Goal: Task Accomplishment & Management: Complete application form

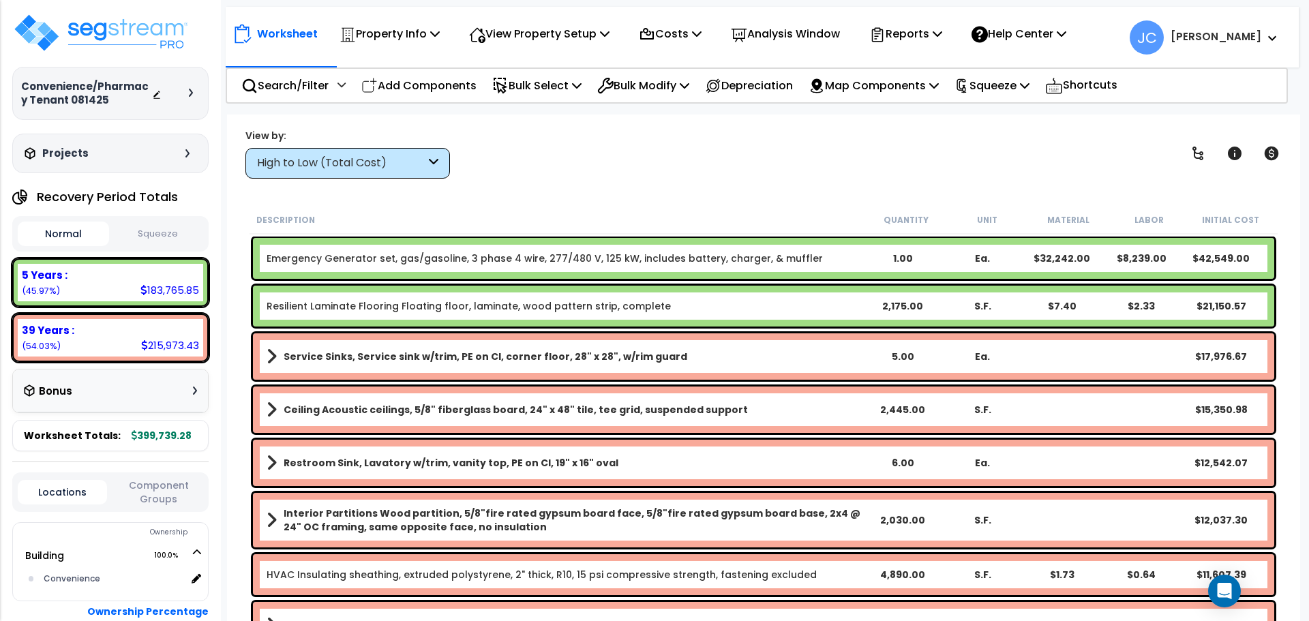
click at [369, 156] on div "High to Low (Total Cost)" at bounding box center [341, 164] width 168 height 16
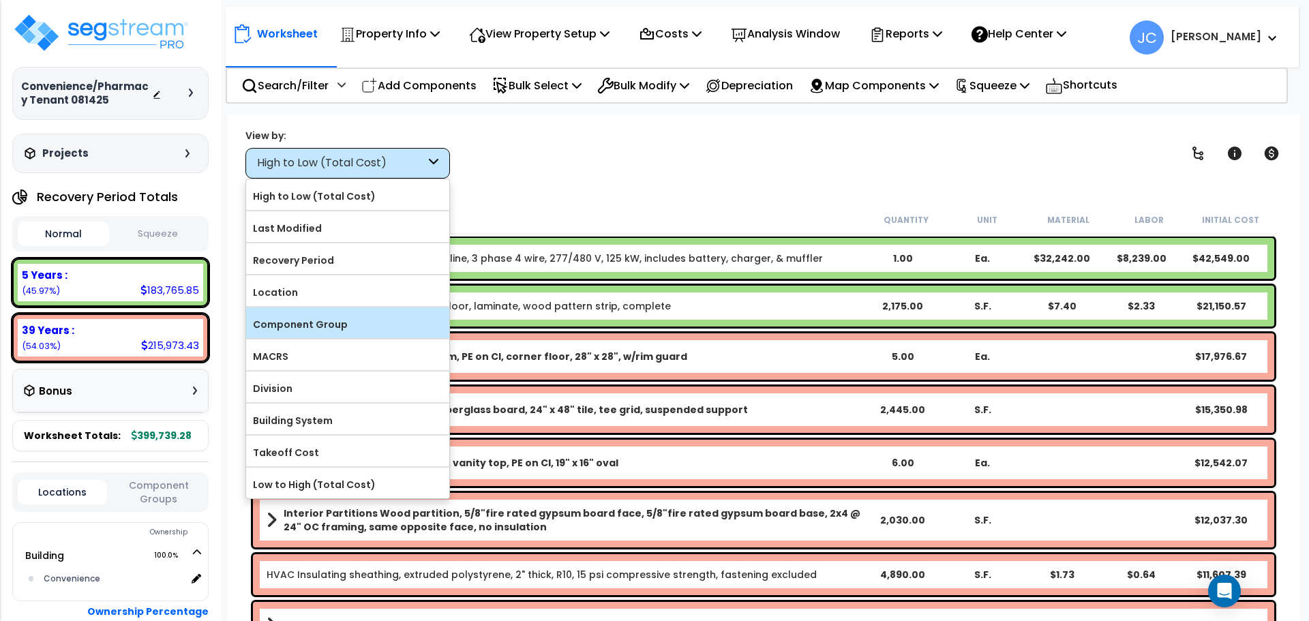
click at [396, 308] on div "Component Group" at bounding box center [347, 323] width 203 height 31
click at [404, 314] on label "Component Group" at bounding box center [347, 324] width 203 height 20
click at [0, 0] on input "Component Group" at bounding box center [0, 0] width 0 height 0
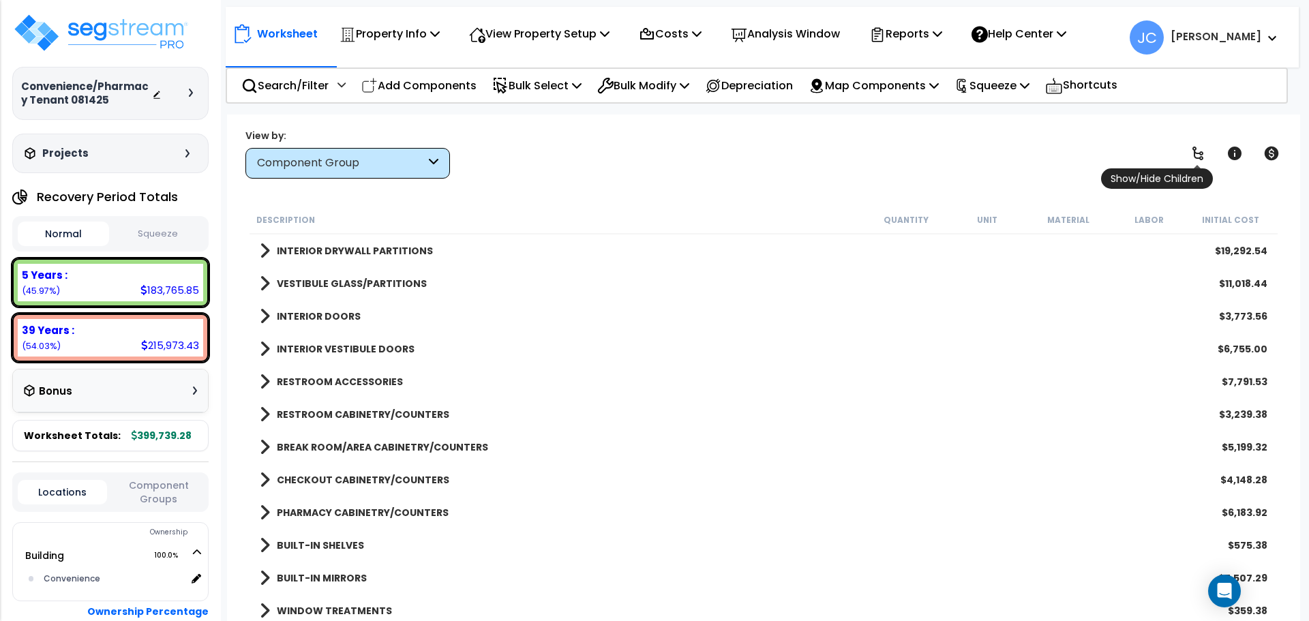
click at [1204, 156] on icon at bounding box center [1198, 153] width 16 height 16
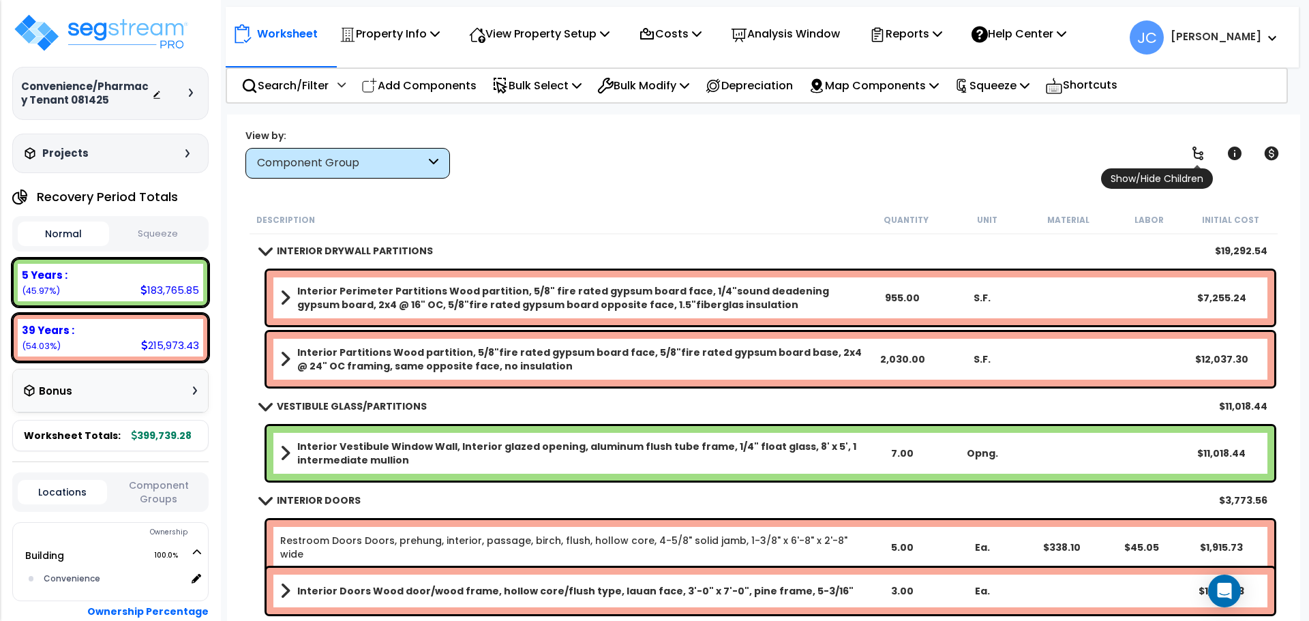
click at [1204, 156] on icon at bounding box center [1198, 153] width 16 height 16
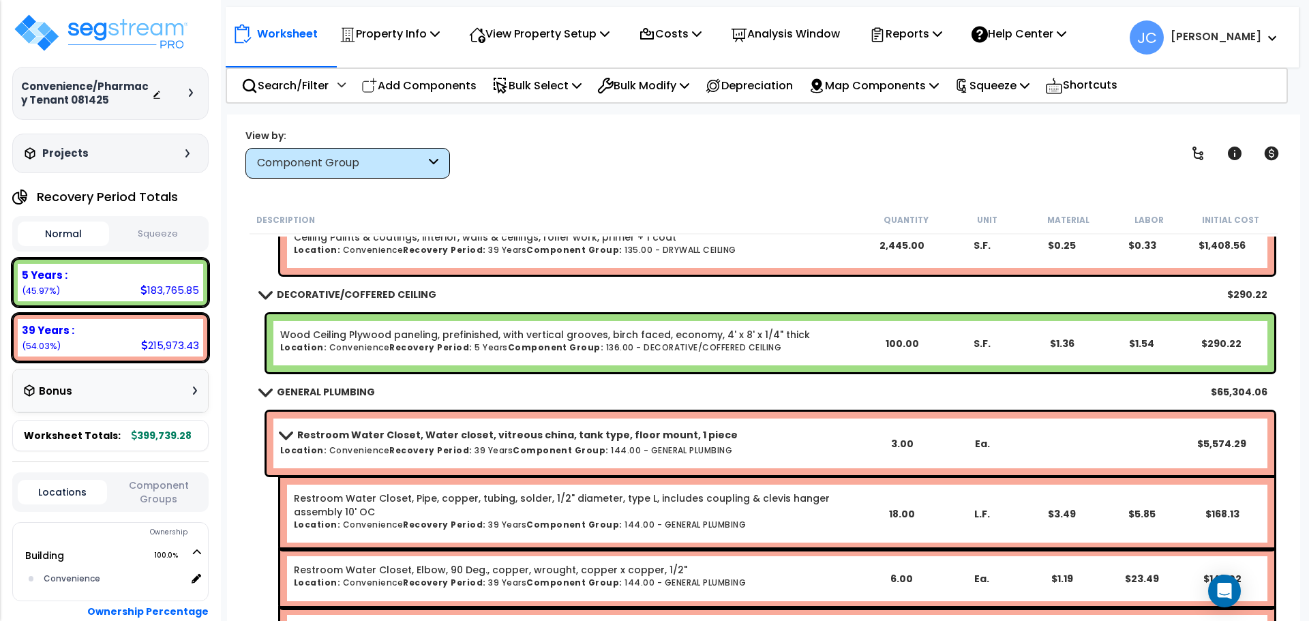
scroll to position [5574, 0]
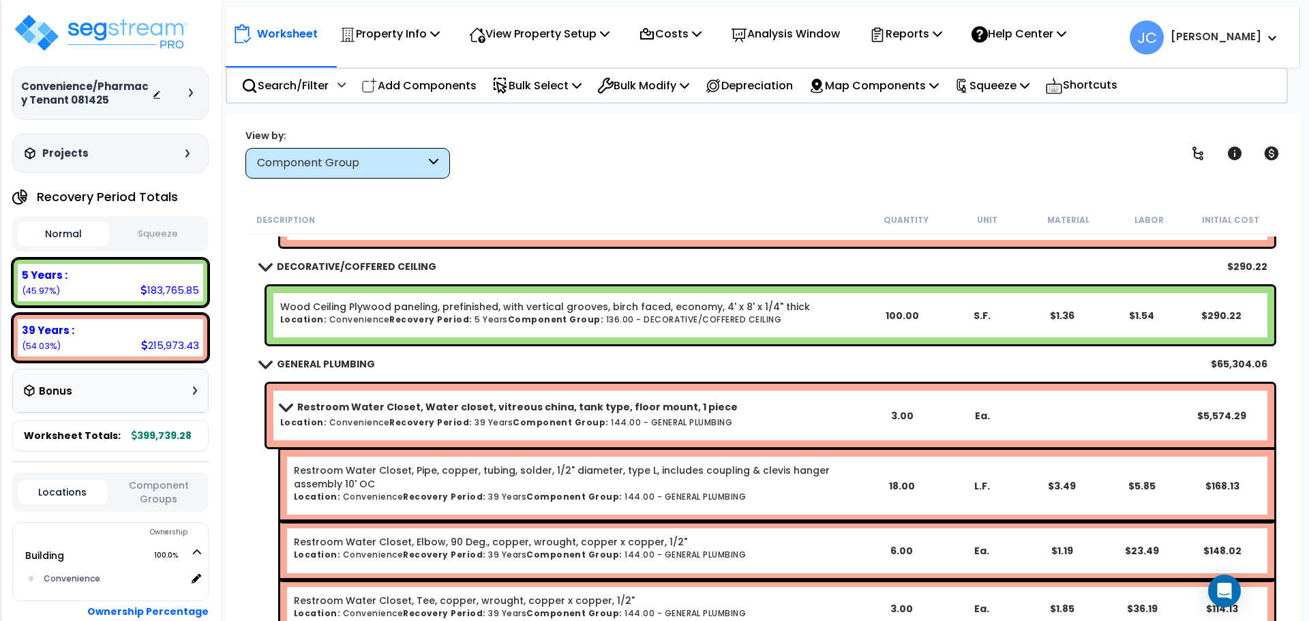
click at [653, 163] on div "View by: Component Group High to Low (Total Cost)" at bounding box center [764, 153] width 1046 height 50
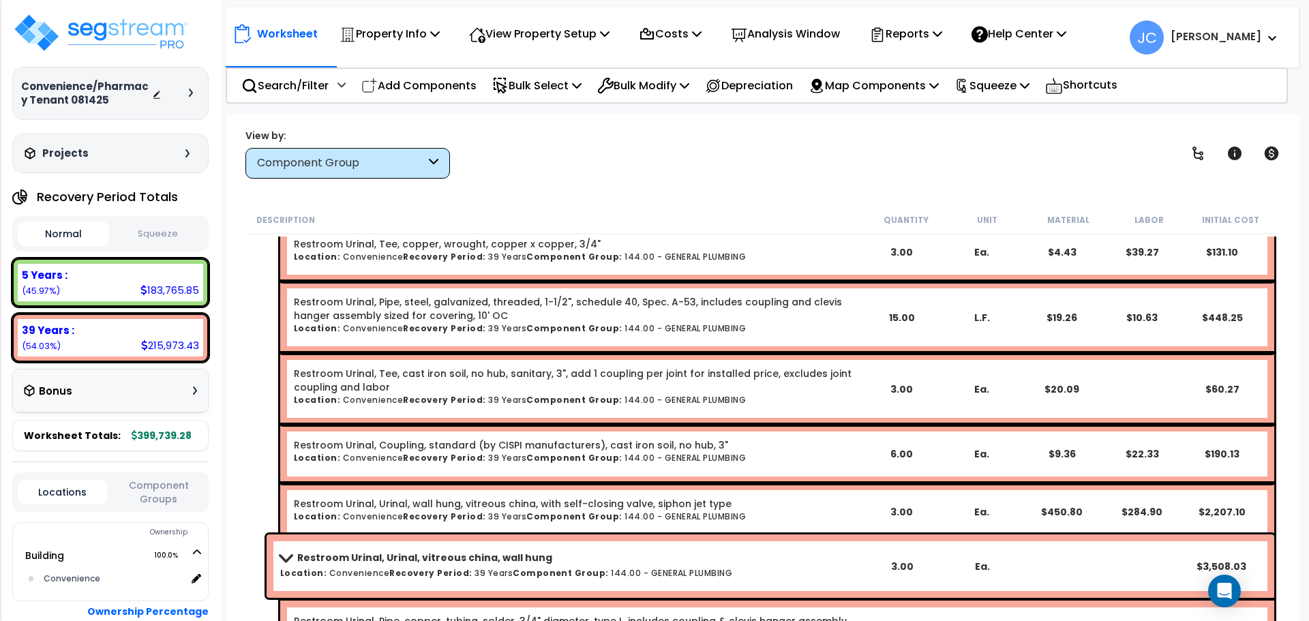
scroll to position [7360, 0]
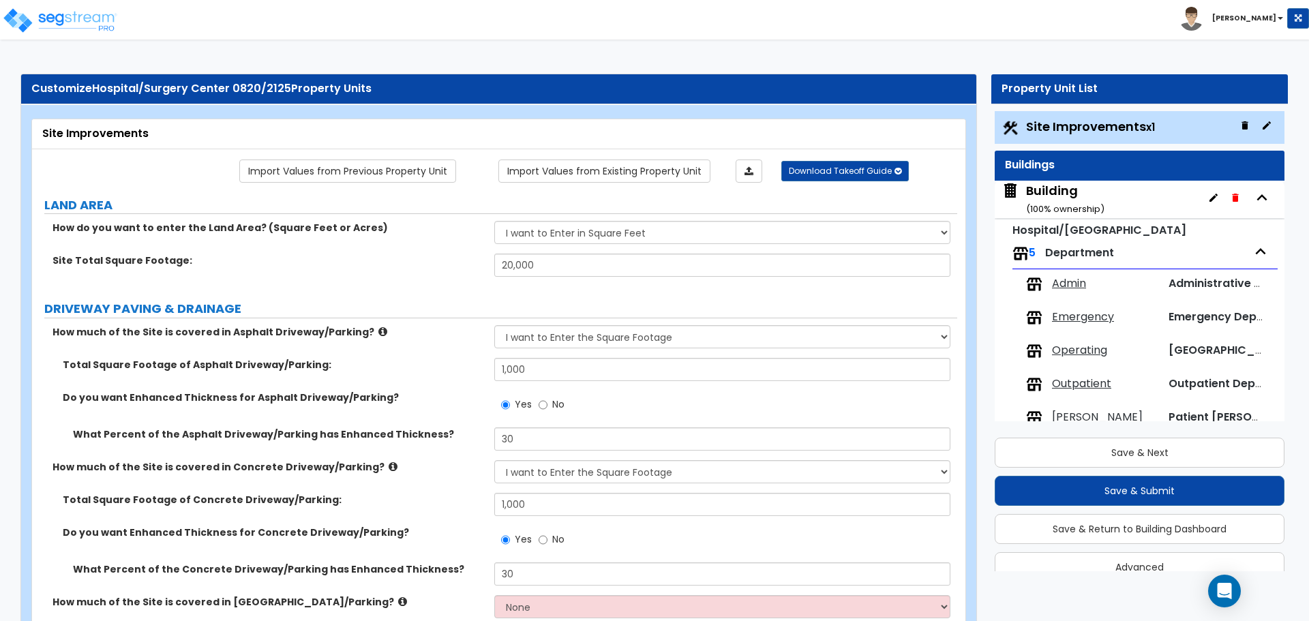
select select "2"
select select "1"
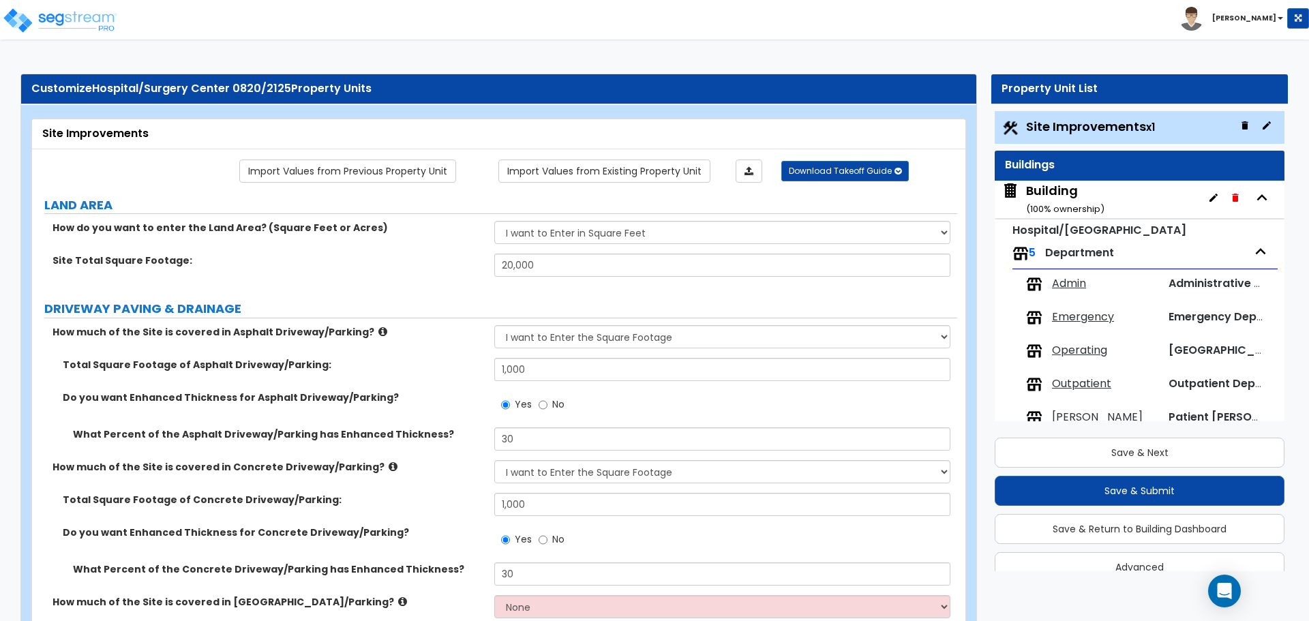
select select "2"
select select "1"
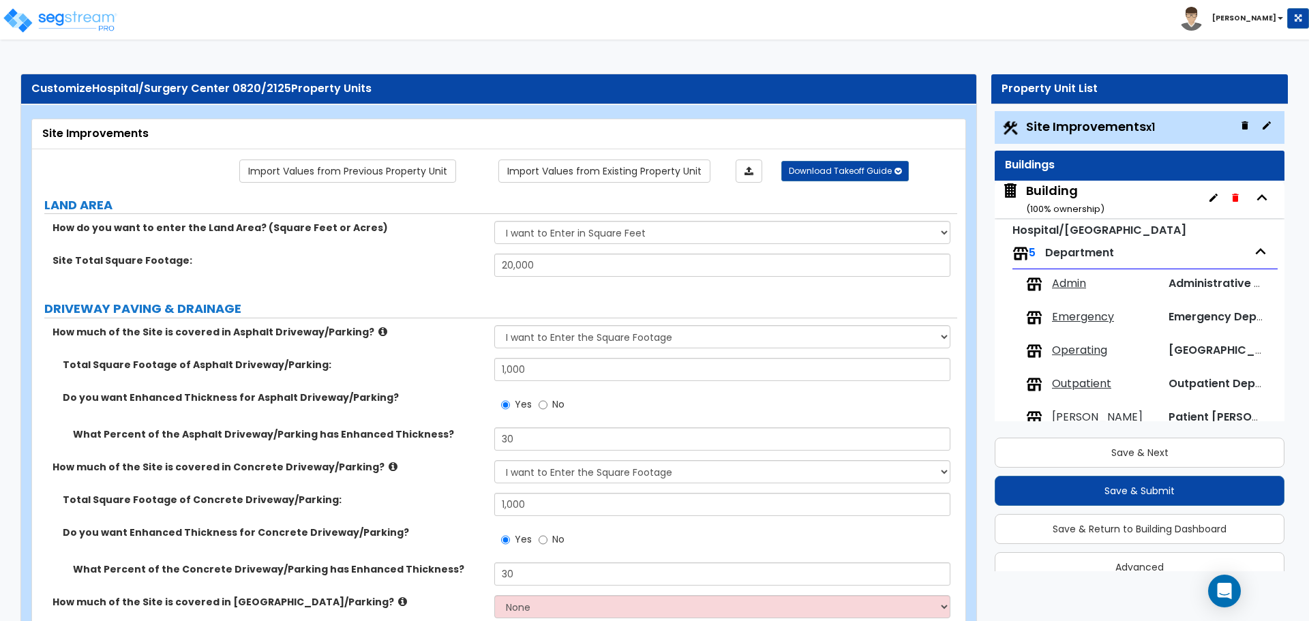
select select "2"
select select "1"
select select "2"
select select "1"
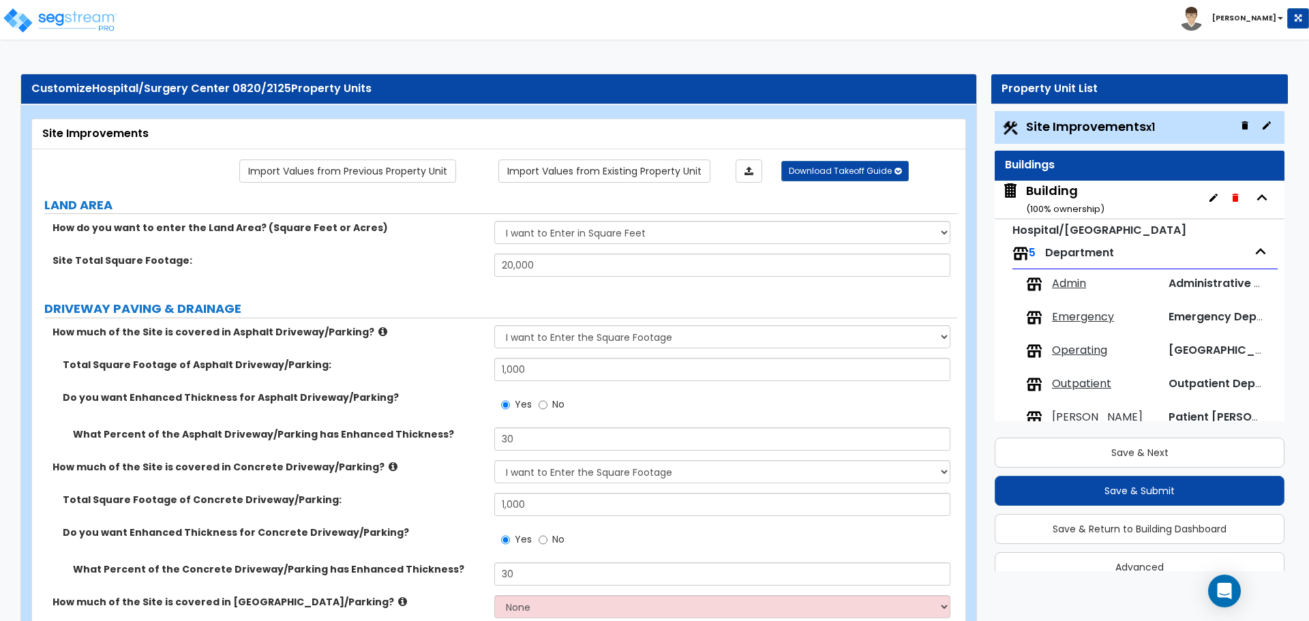
select select "2"
select select "1"
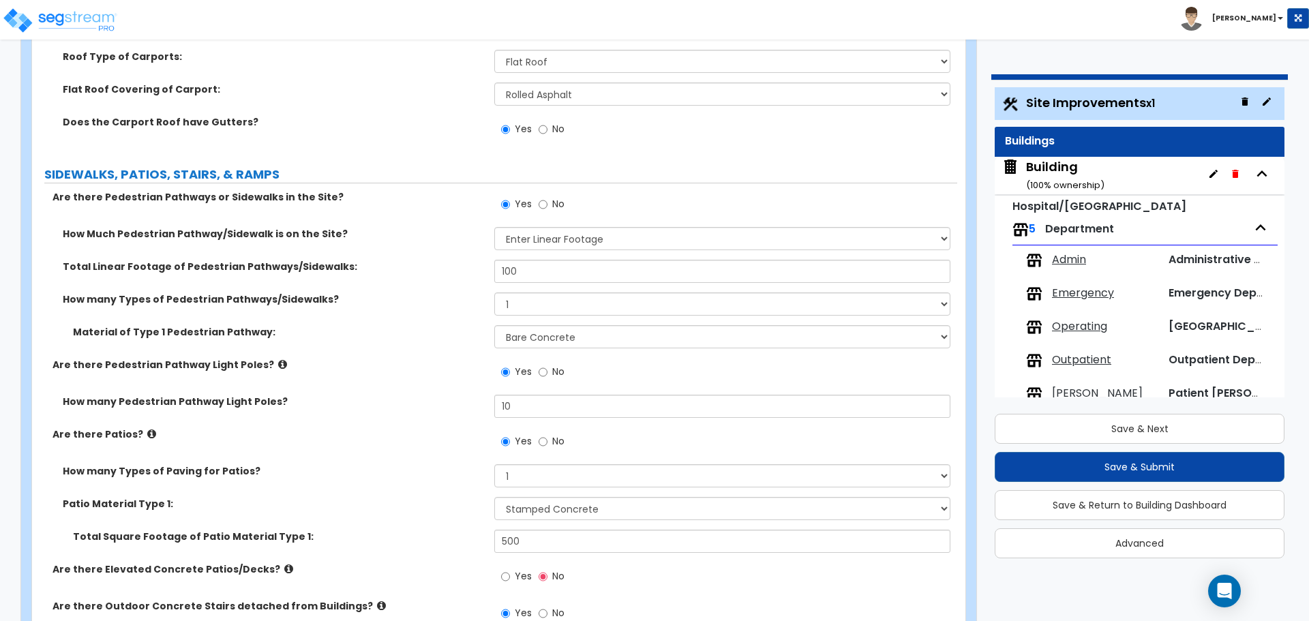
scroll to position [25, 0]
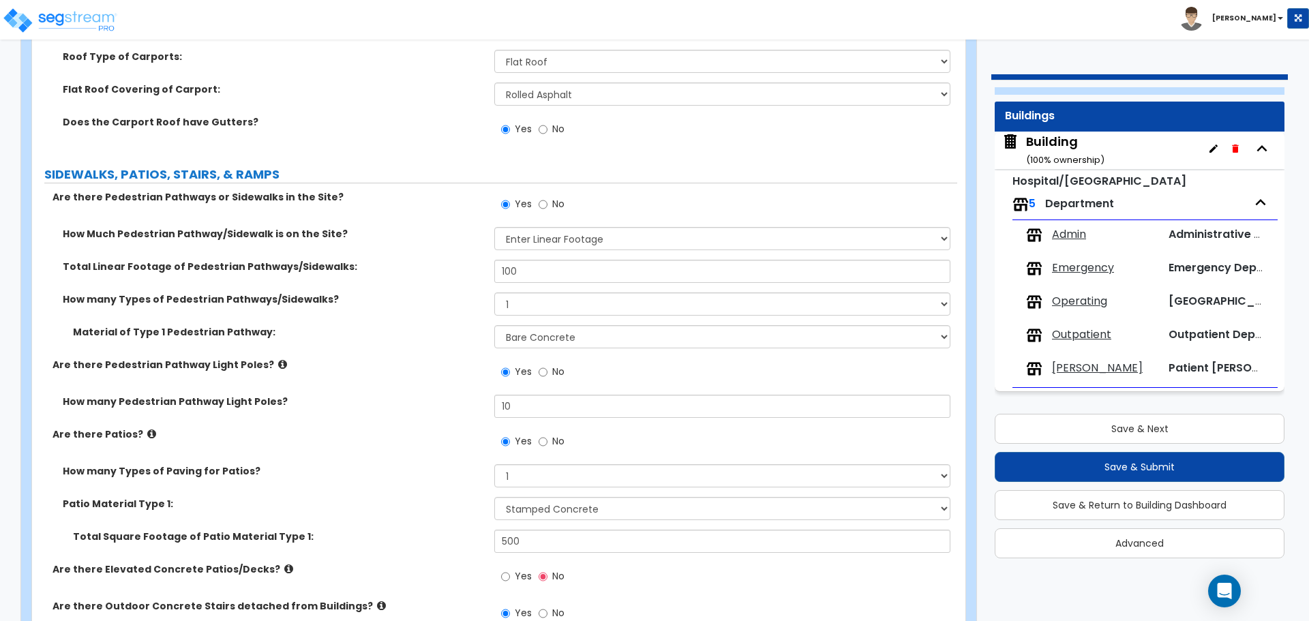
click at [1084, 250] on div "Admin Administrative Department Emergency Emergency Department Operating Operat…" at bounding box center [1145, 304] width 265 height 168
click at [1087, 262] on span "Emergency" at bounding box center [1083, 269] width 62 height 16
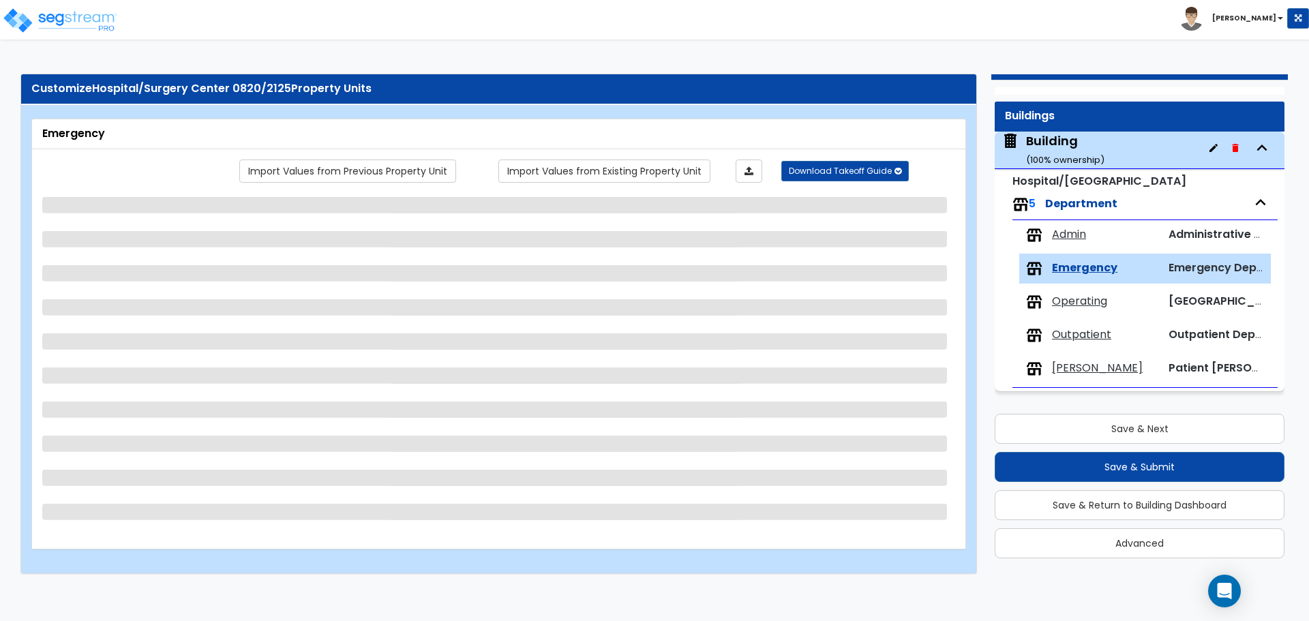
scroll to position [0, 0]
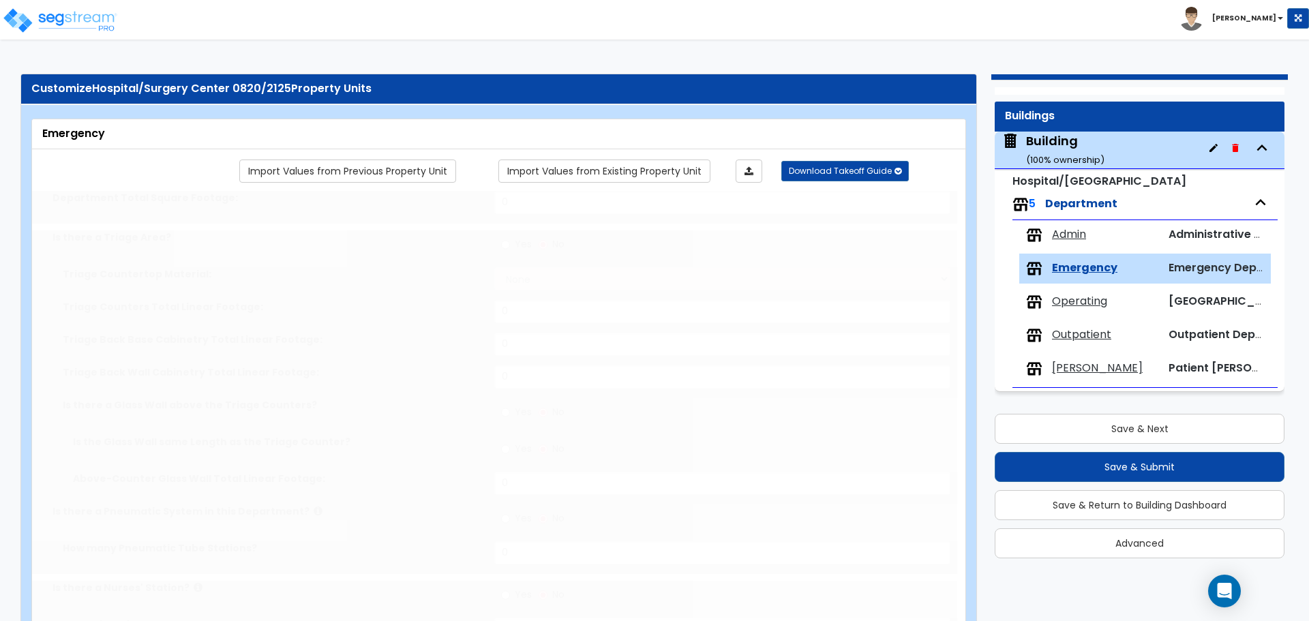
radio input "true"
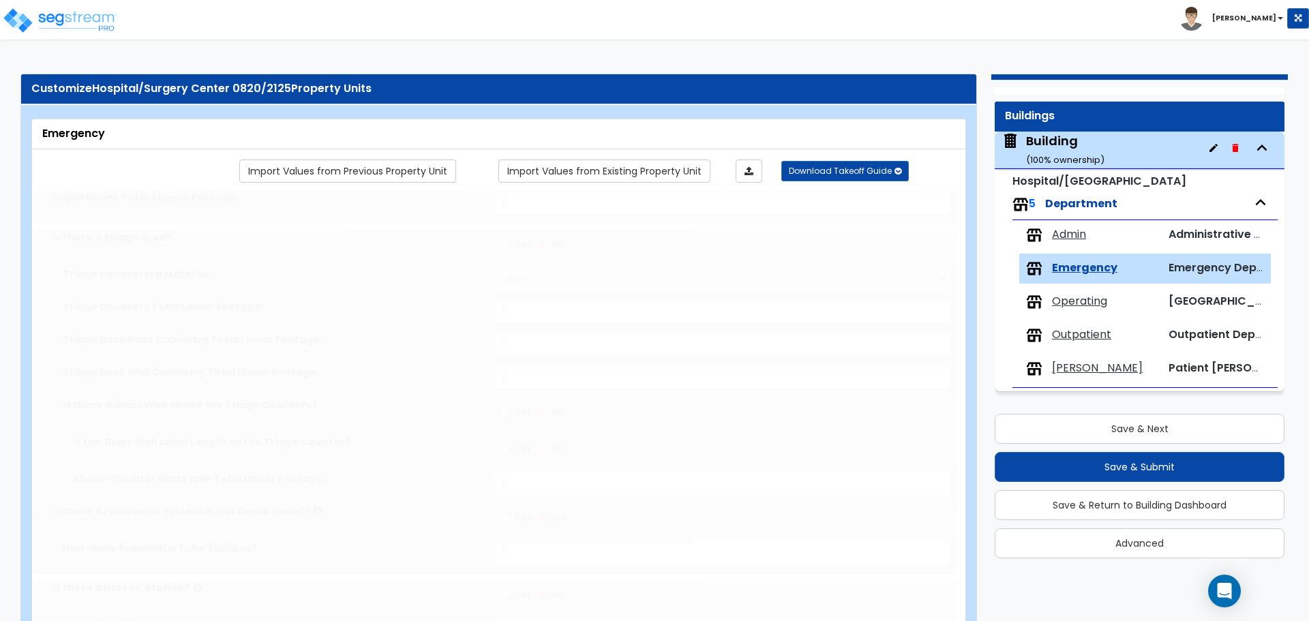
radio input "true"
type input "1"
select select "1"
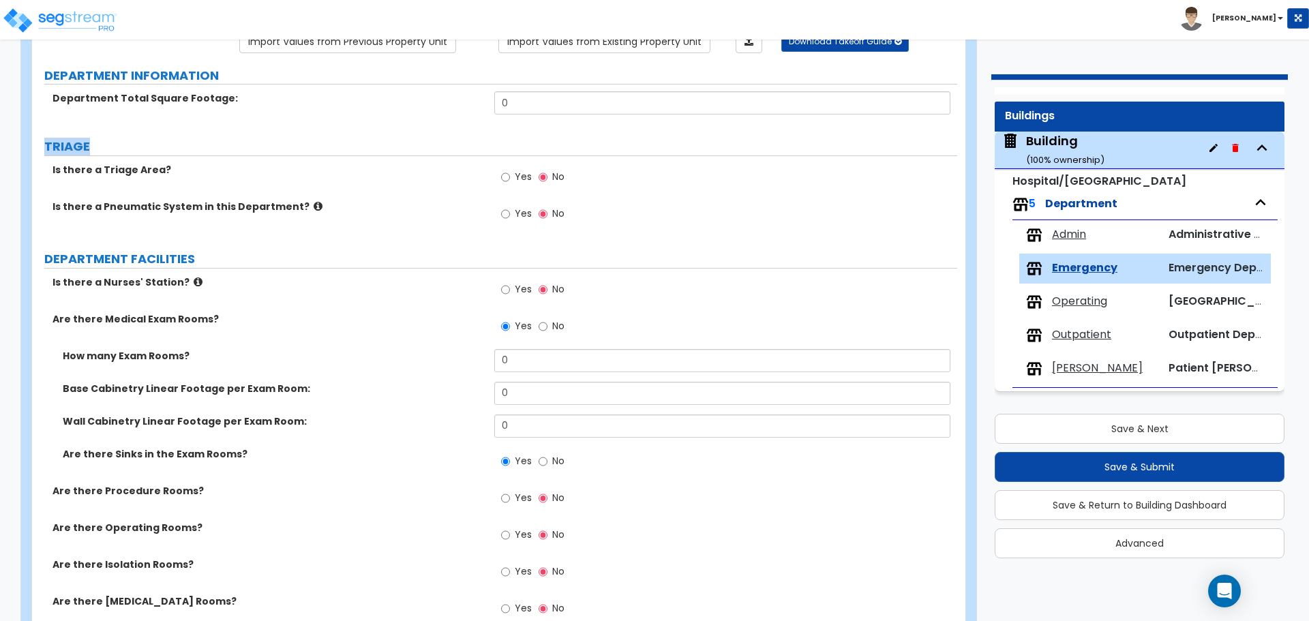
scroll to position [132, 0]
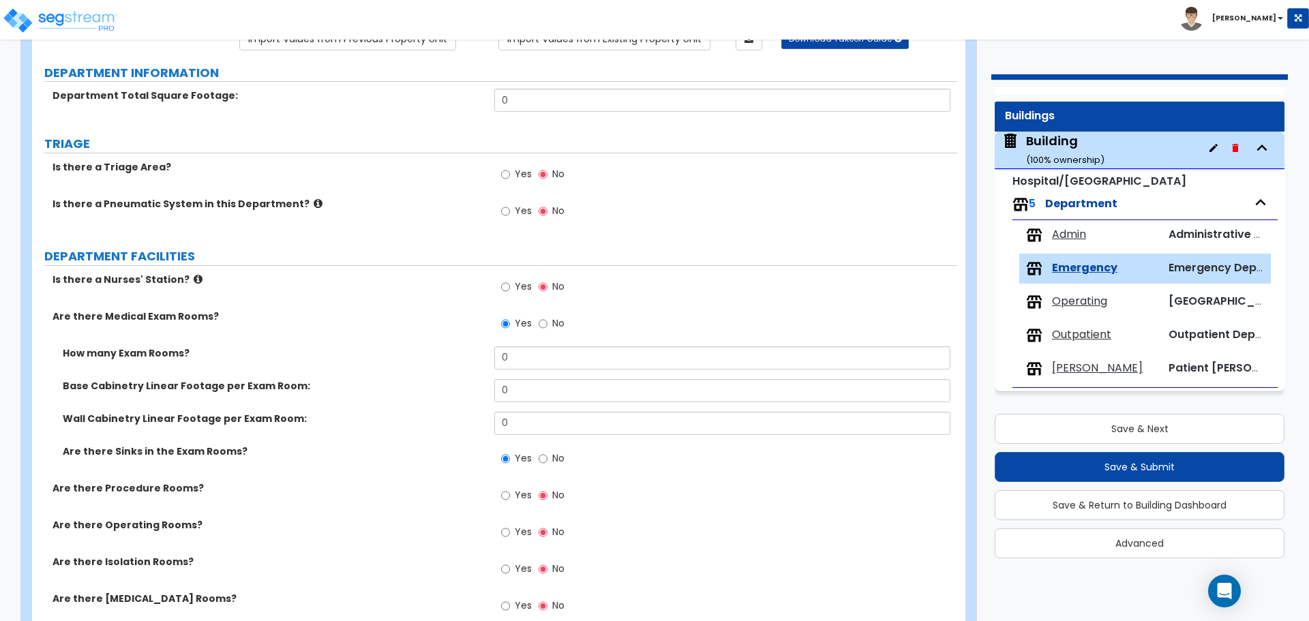
drag, startPoint x: 867, startPoint y: 230, endPoint x: 937, endPoint y: 233, distance: 70.3
click at [896, 231] on div "Yes No" at bounding box center [725, 215] width 462 height 37
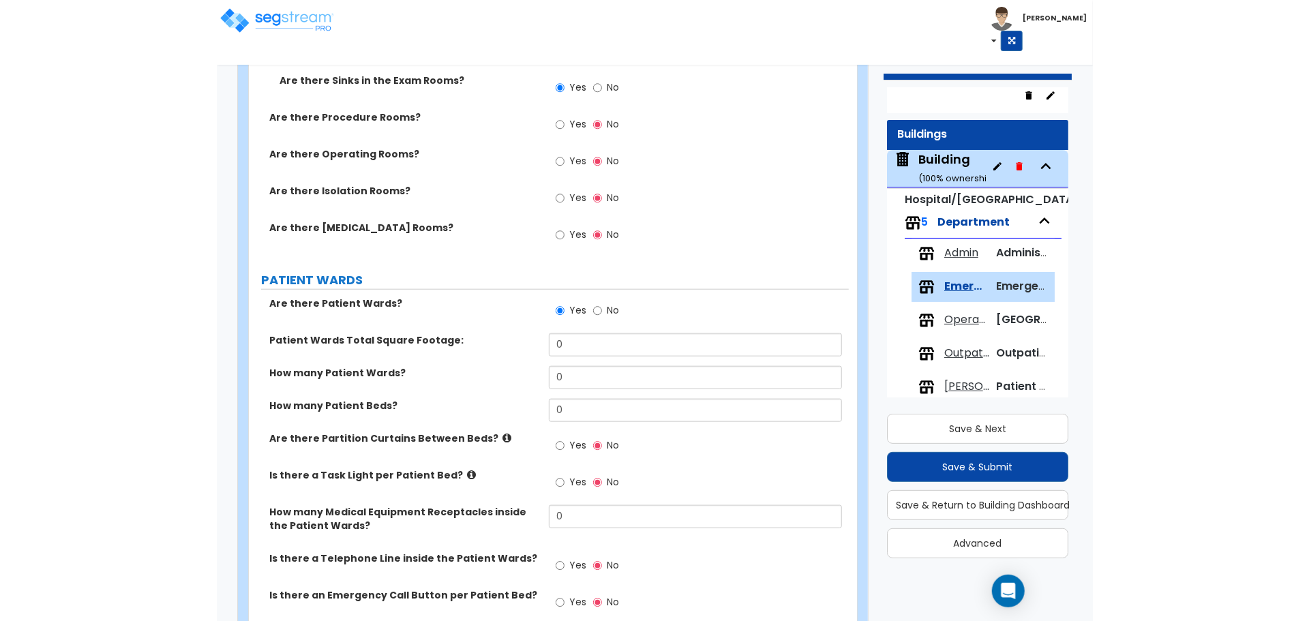
scroll to position [507, 0]
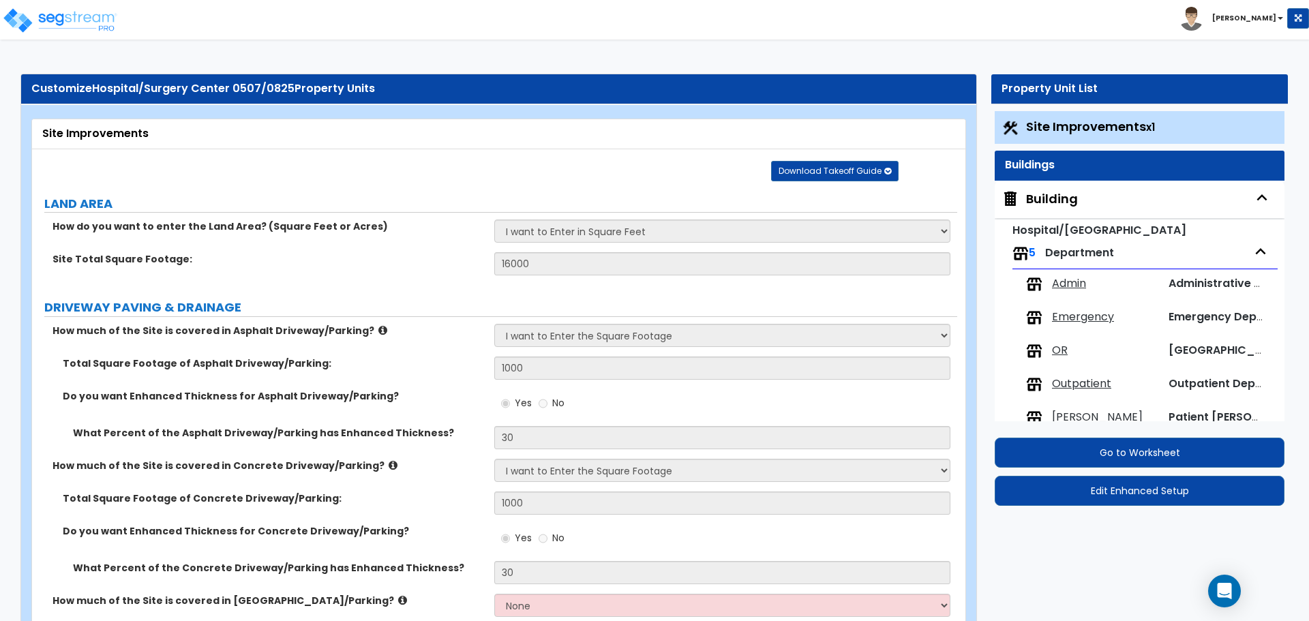
select select "2"
select select "1"
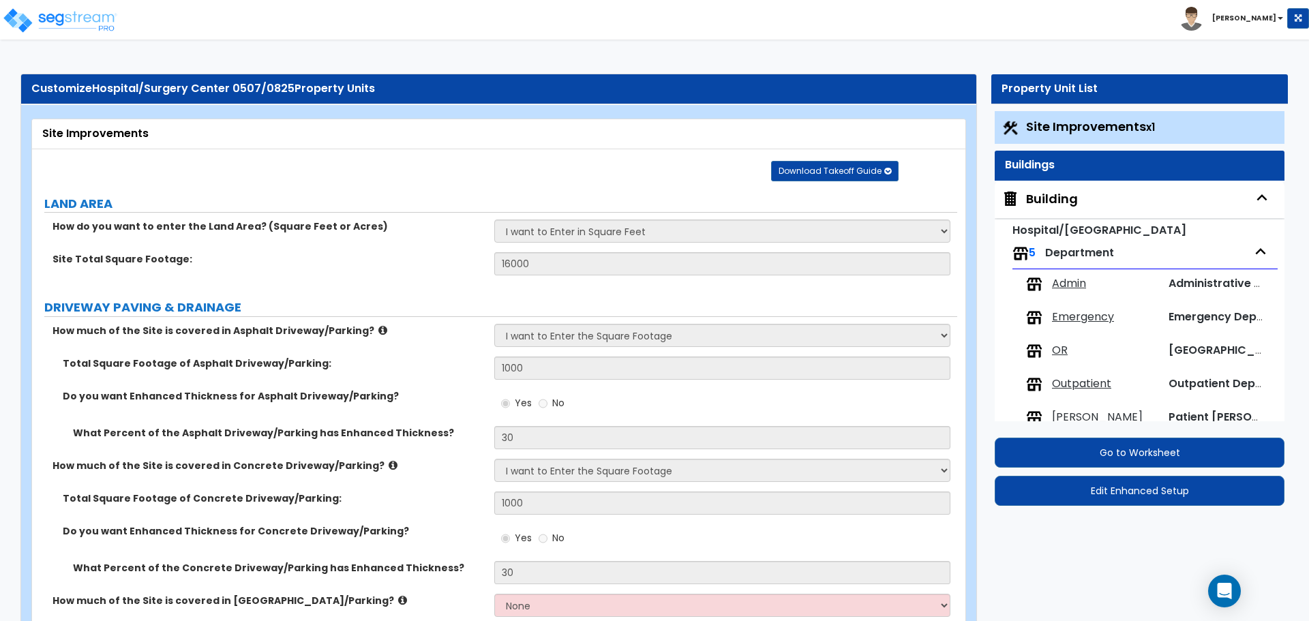
select select "2"
select select "1"
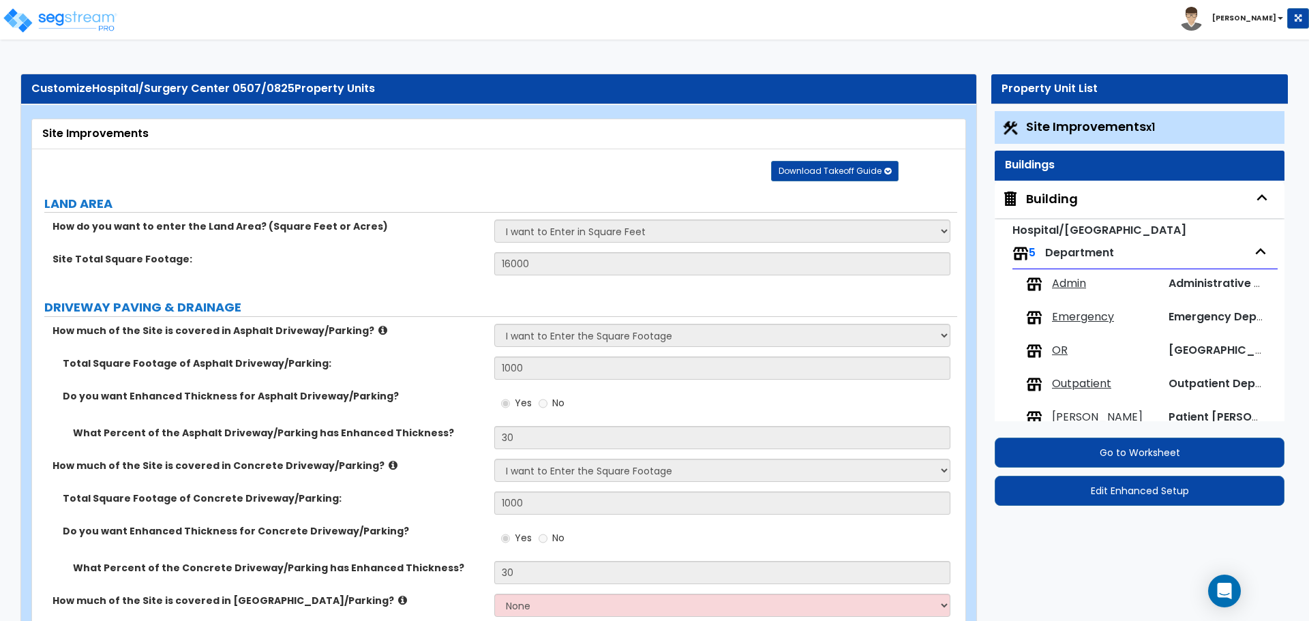
select select "2"
select select "1"
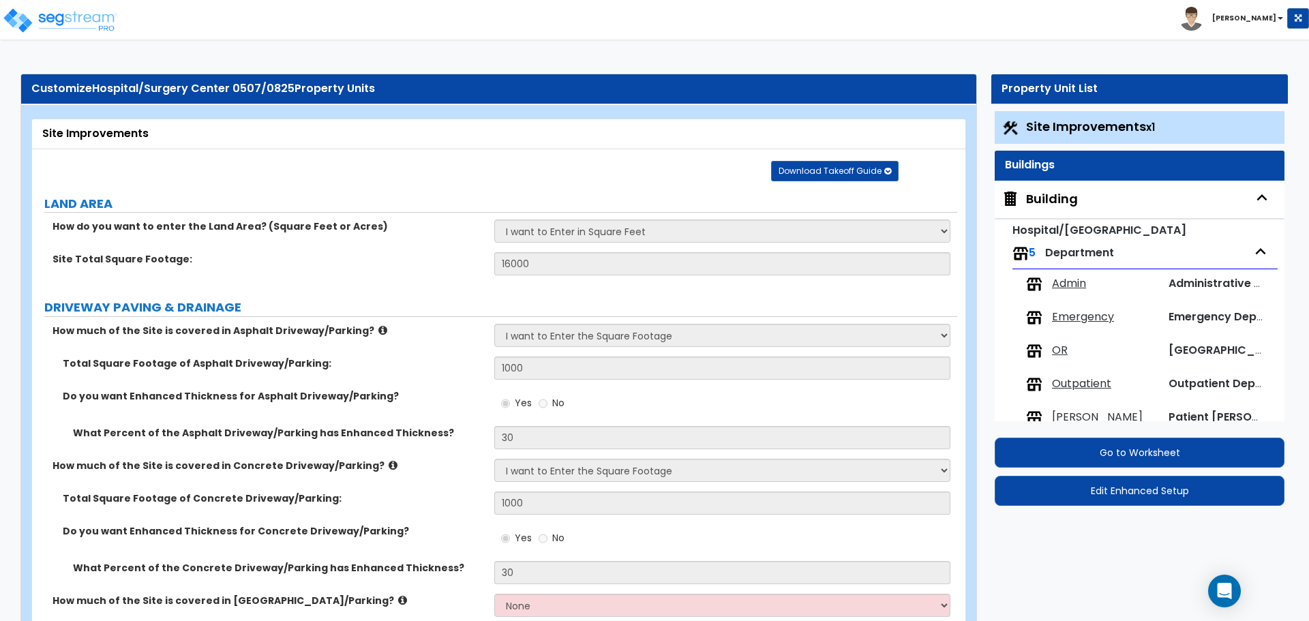
select select "2"
select select "1"
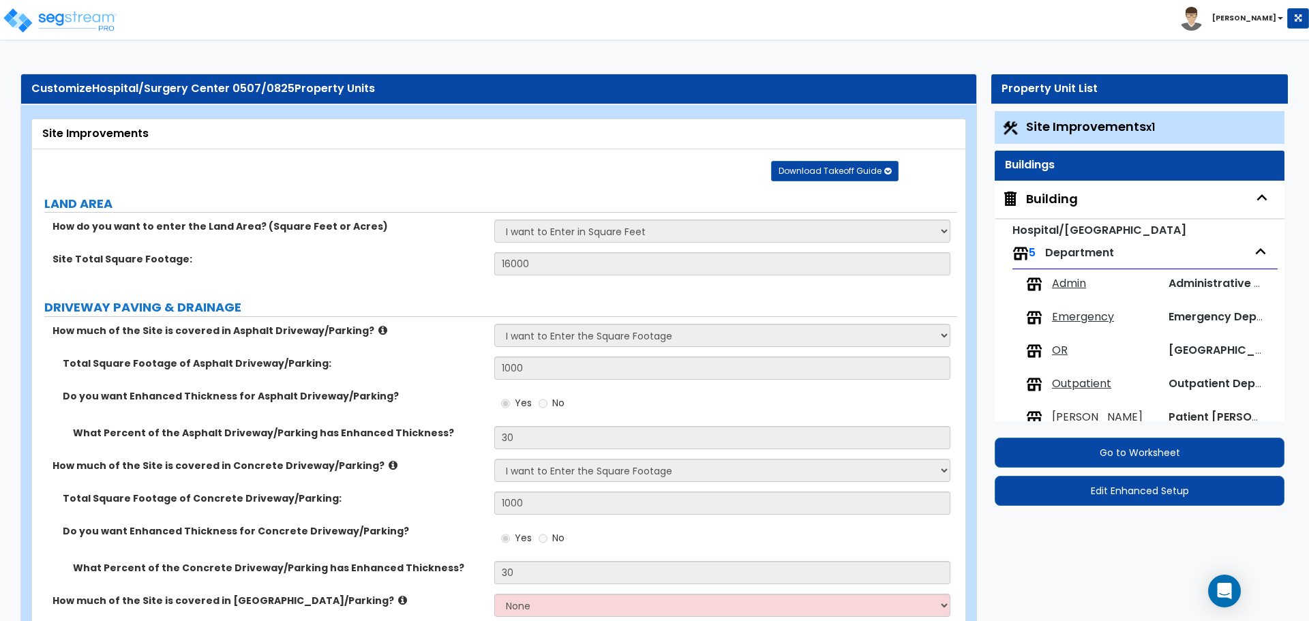
select select "2"
select select "6"
select select "11"
select select "2"
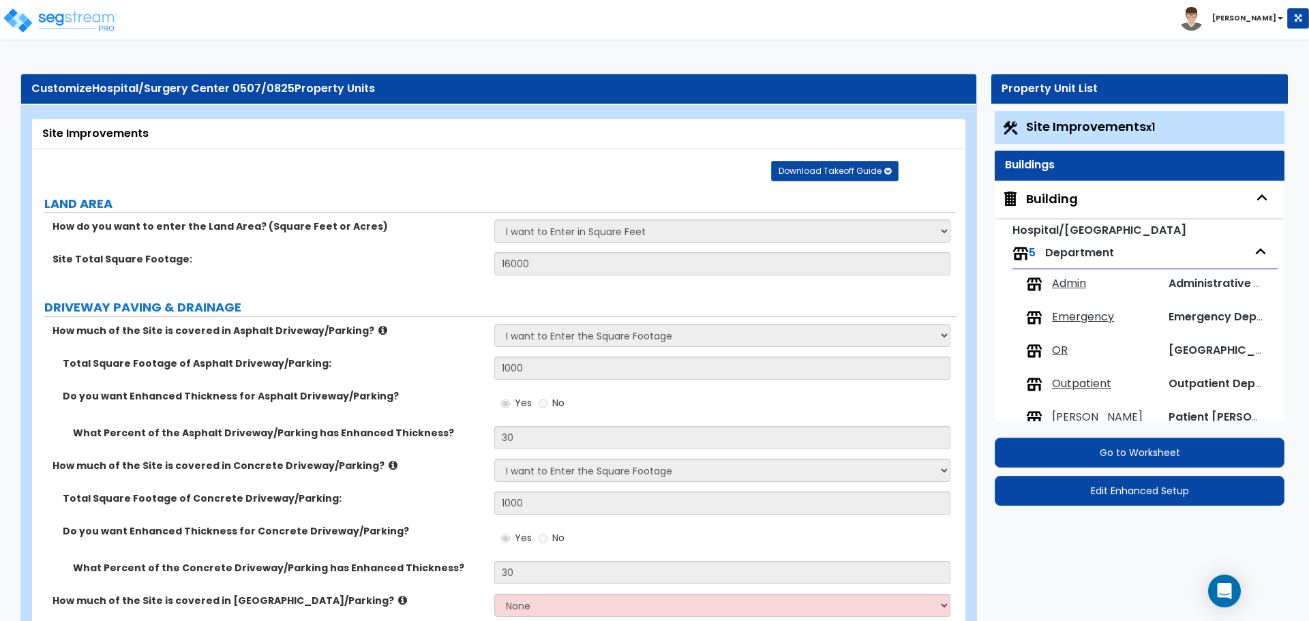
select select "3"
select select "2"
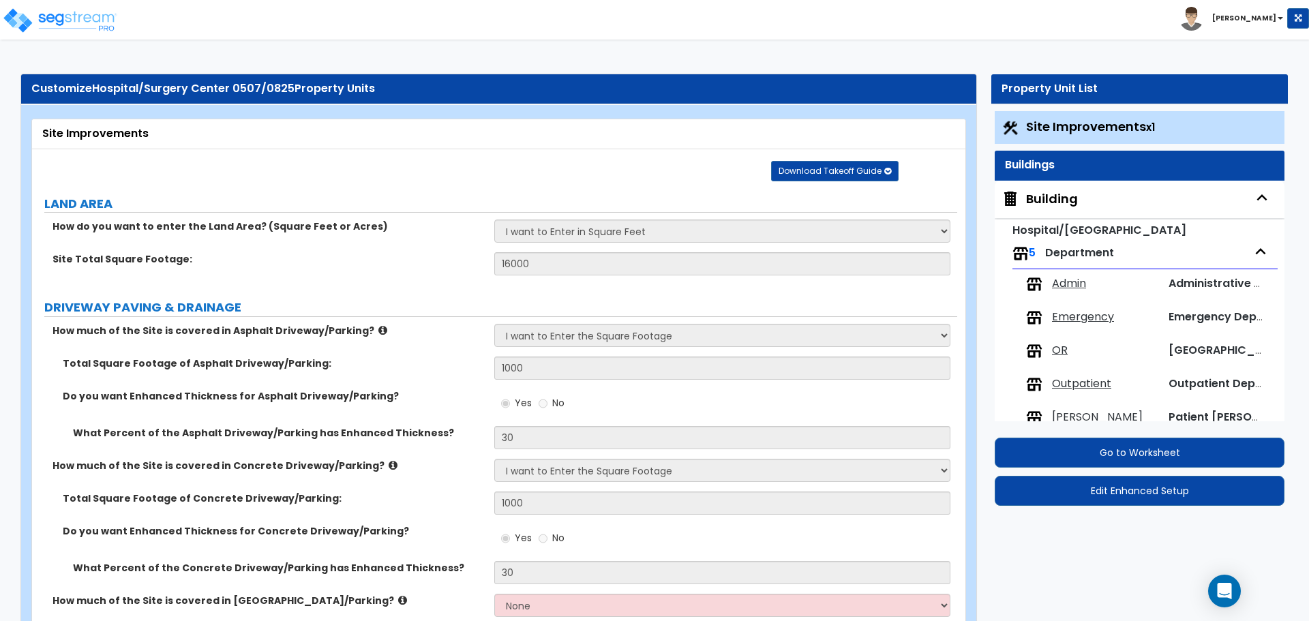
select select "7"
select select "2"
select select "1"
select select "4"
select select "1"
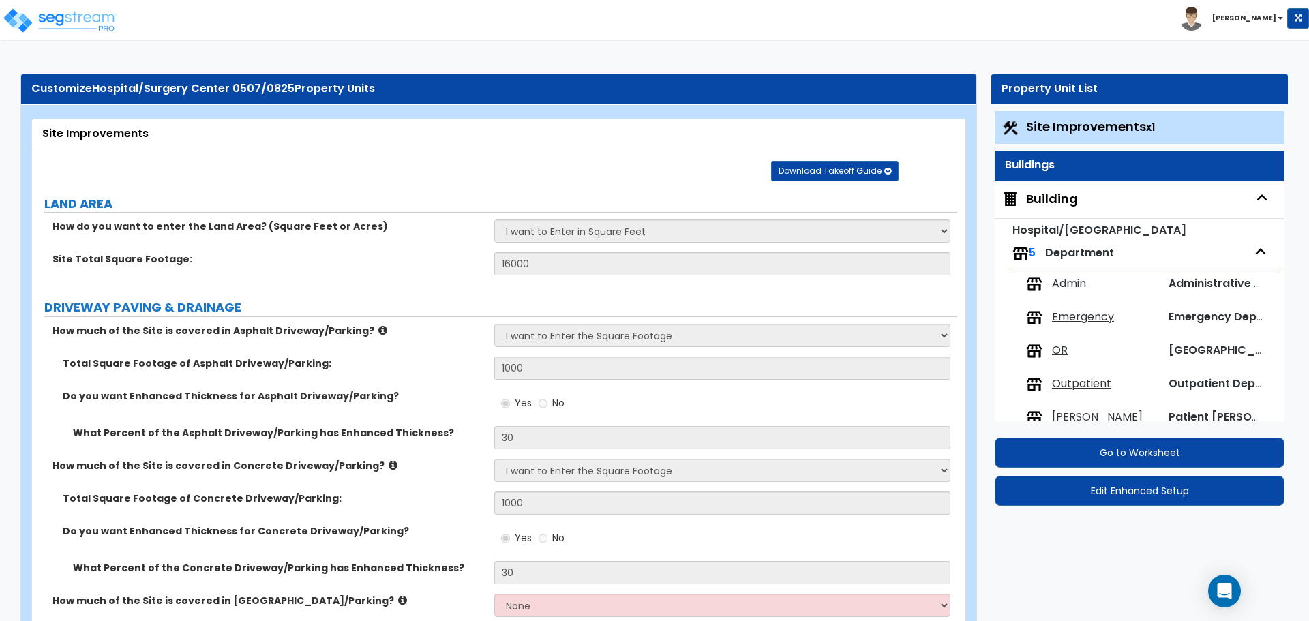
select select "20"
select select "2"
select select "1"
select select "3"
select select "1"
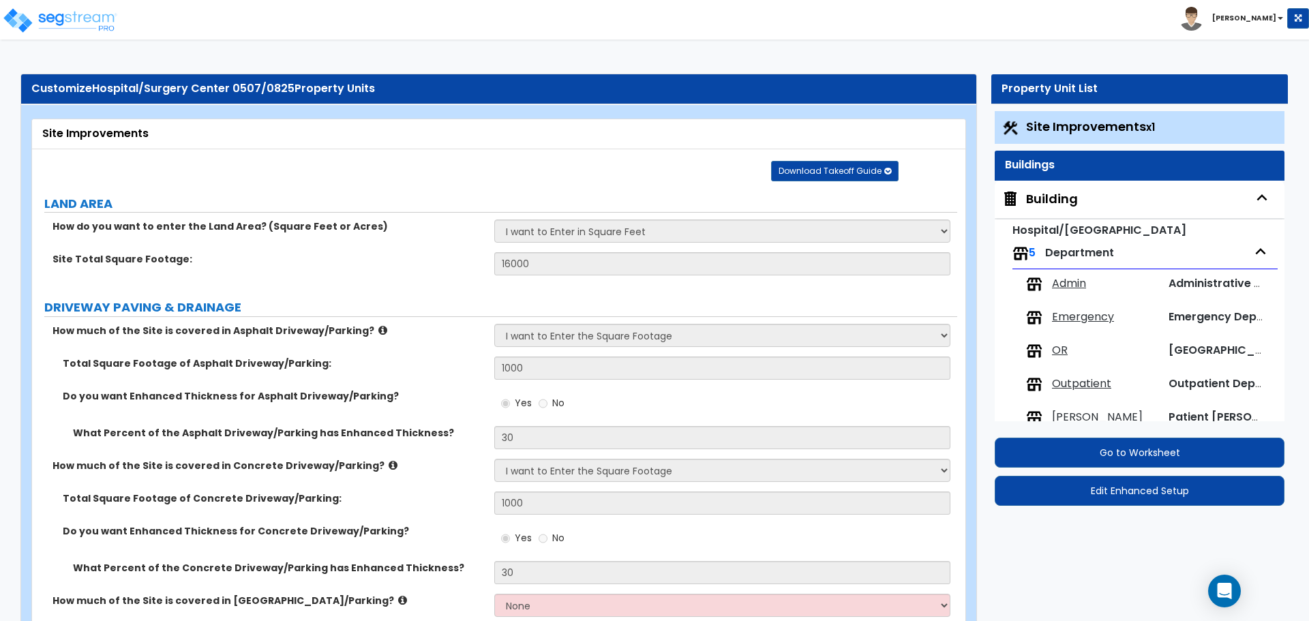
select select "2"
select select "4"
select select "3"
select select "2"
select select "1"
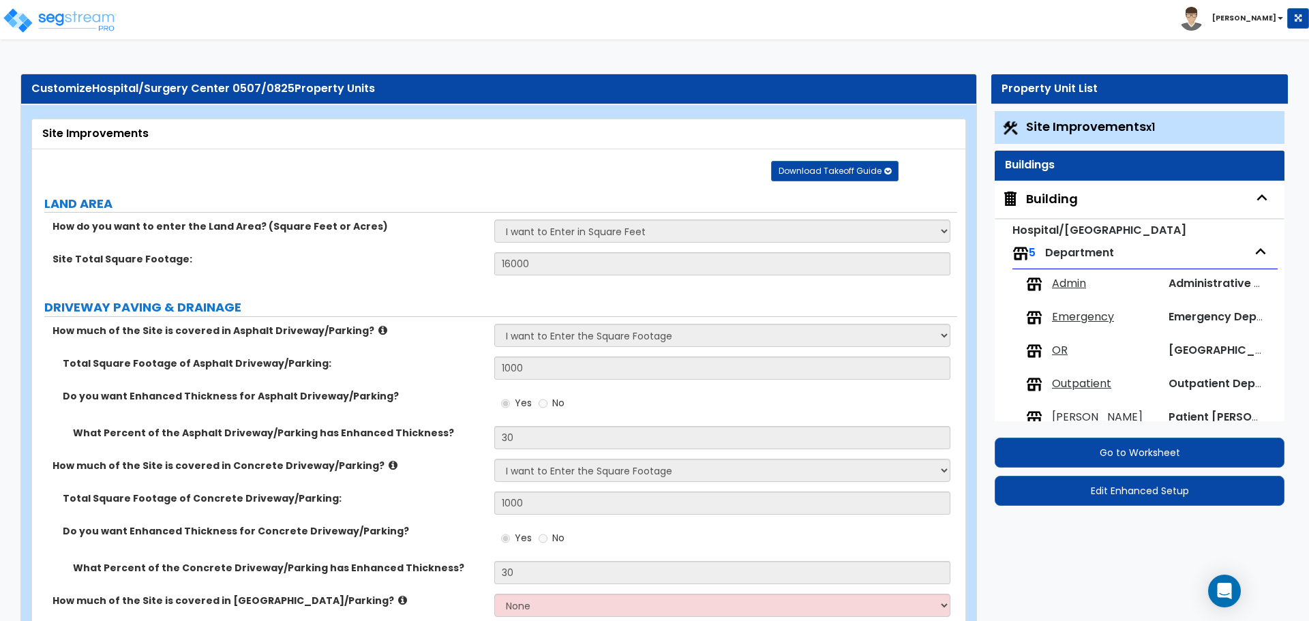
select select "1"
select select "3"
select select "2"
select select "1"
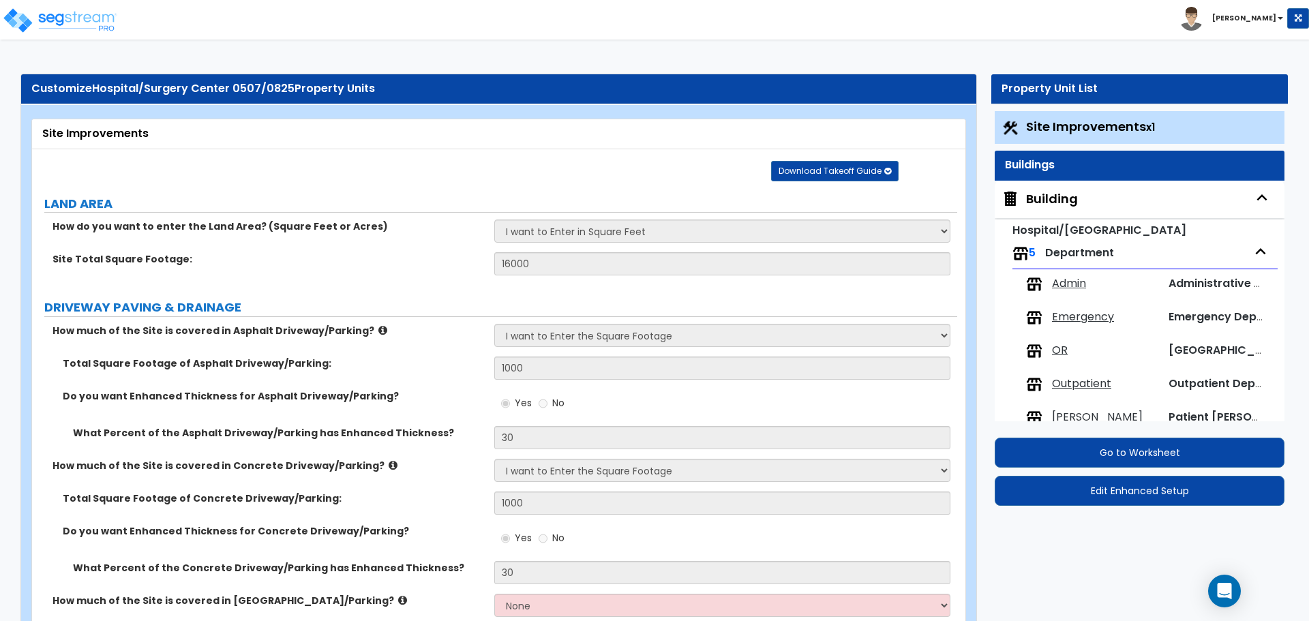
select select "1"
